Goal: Find specific page/section: Find specific page/section

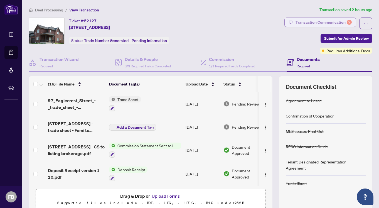
click at [310, 23] on div "Transaction Communication 2" at bounding box center [324, 22] width 56 height 9
